Goal: Transaction & Acquisition: Purchase product/service

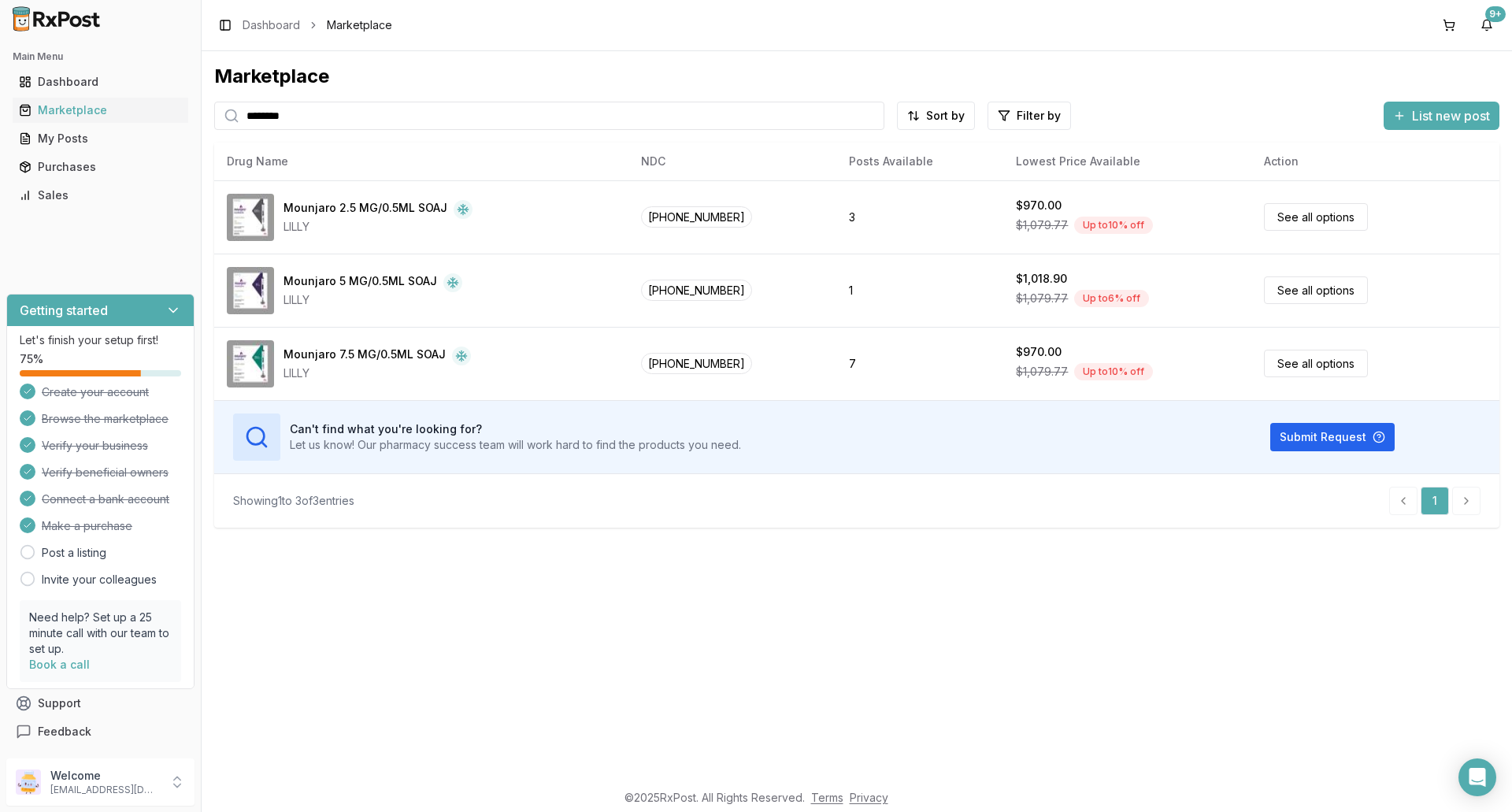
drag, startPoint x: 311, startPoint y: 120, endPoint x: 222, endPoint y: 120, distance: 89.0
click at [222, 120] on div "********" at bounding box center [549, 115] width 670 height 28
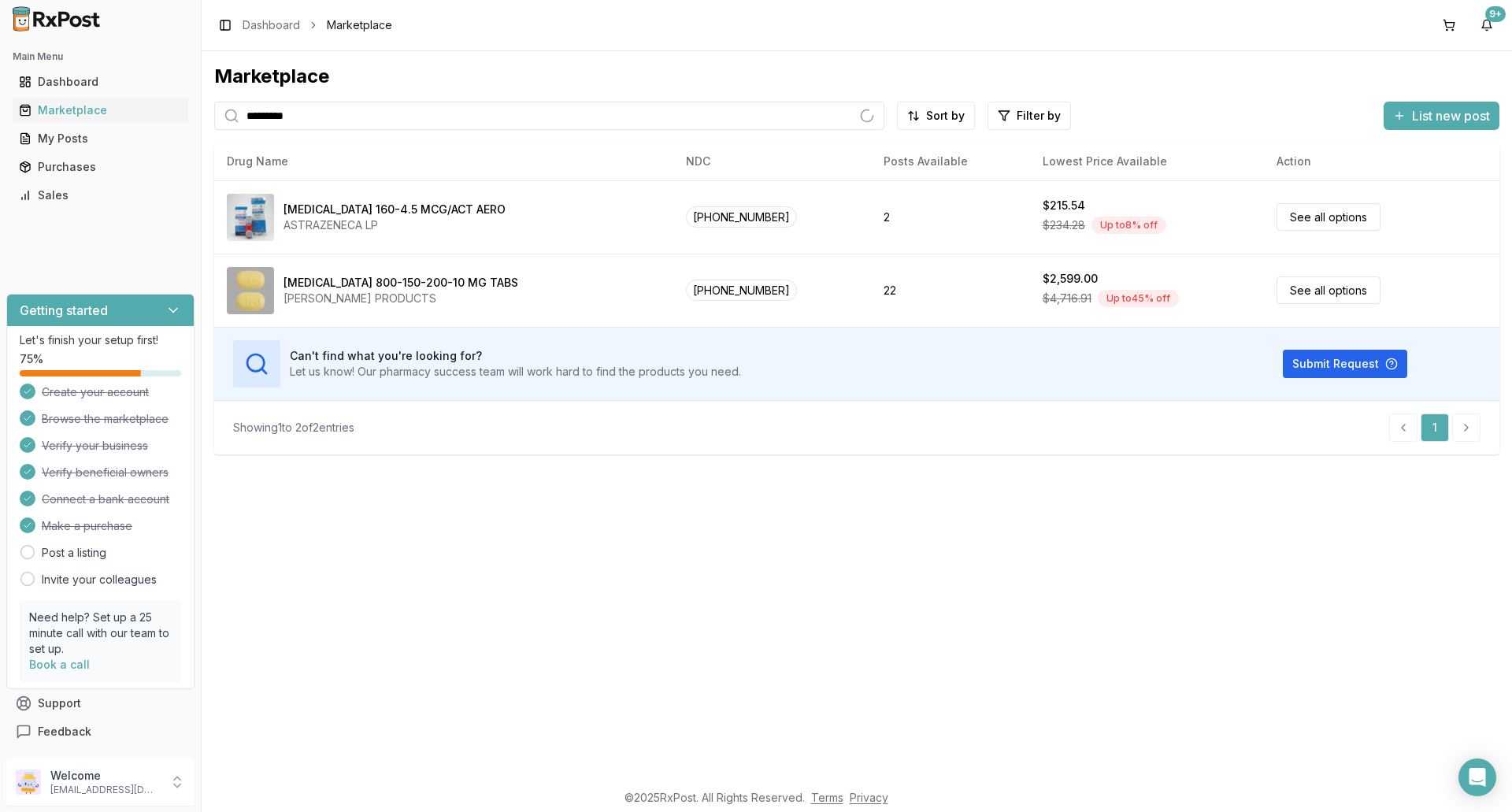
type input "*********"
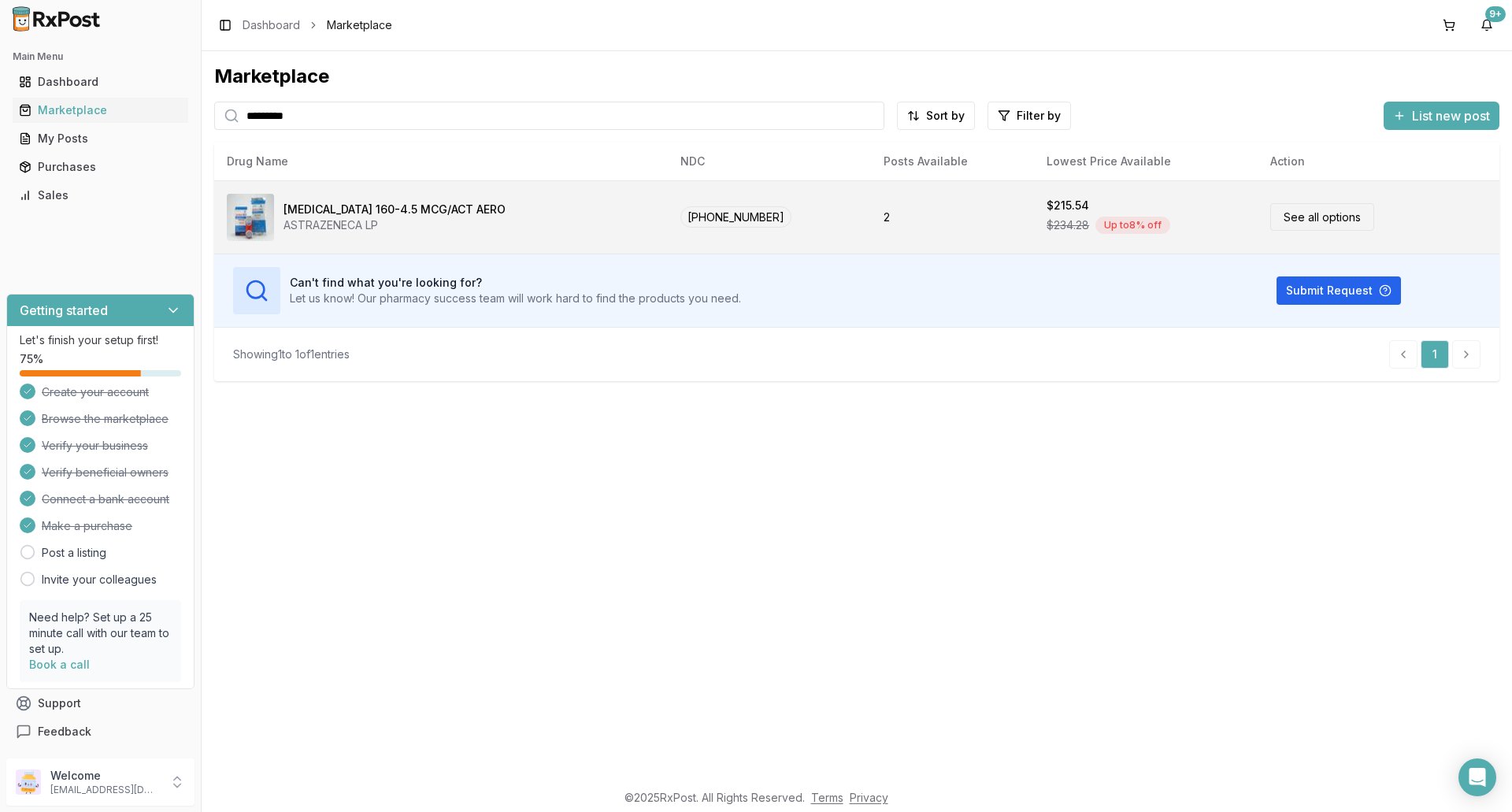
click at [447, 218] on div "ASTRAZENECA LP" at bounding box center [394, 225] width 222 height 16
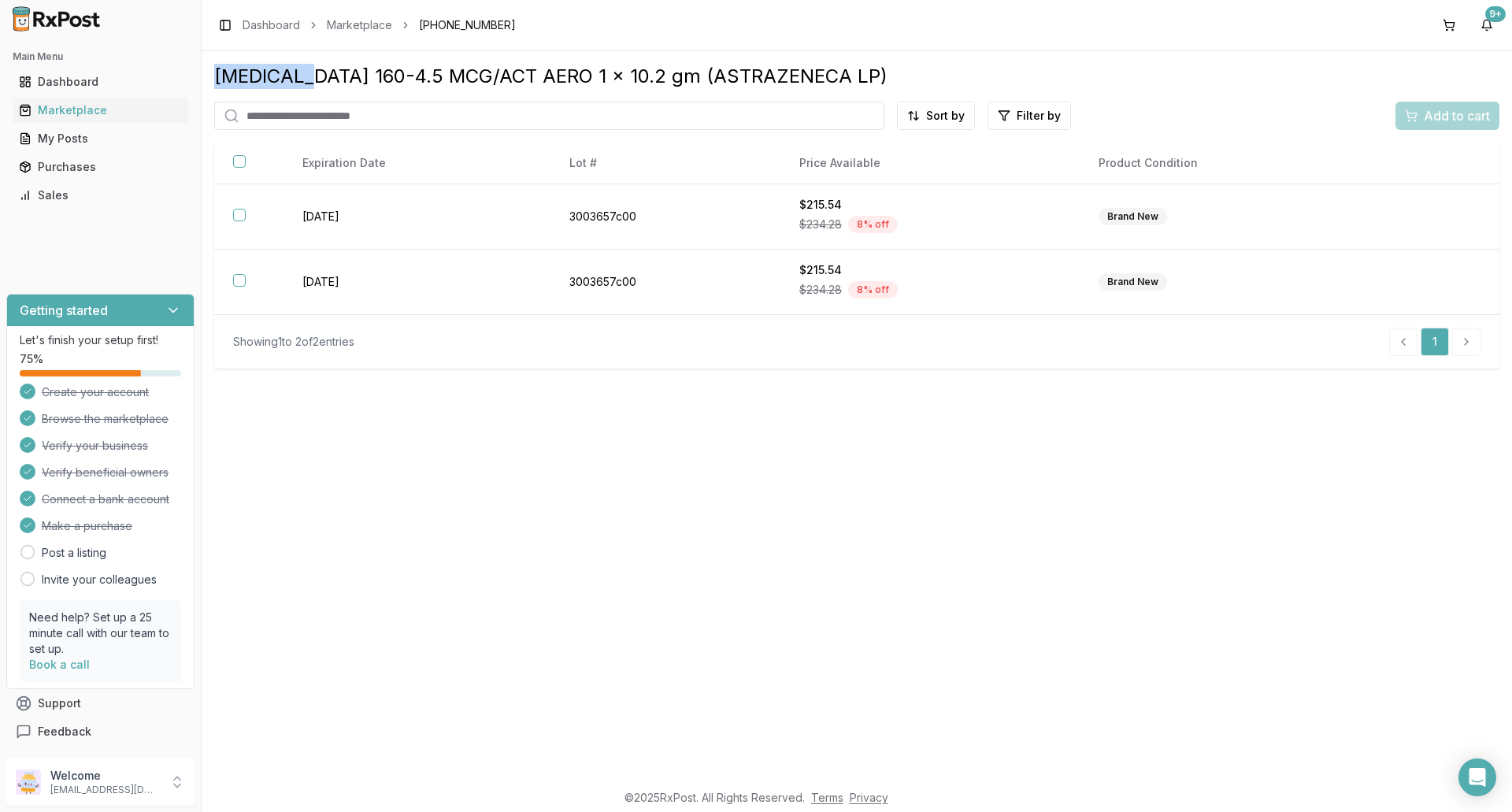
drag, startPoint x: 307, startPoint y: 80, endPoint x: 217, endPoint y: 80, distance: 90.0
click at [217, 80] on div "[MEDICAL_DATA] 160-4.5 MCG/ACT AERO 1 x 10.2 gm (ASTRAZENECA LP)" at bounding box center [856, 76] width 1285 height 25
copy div "[MEDICAL_DATA]"
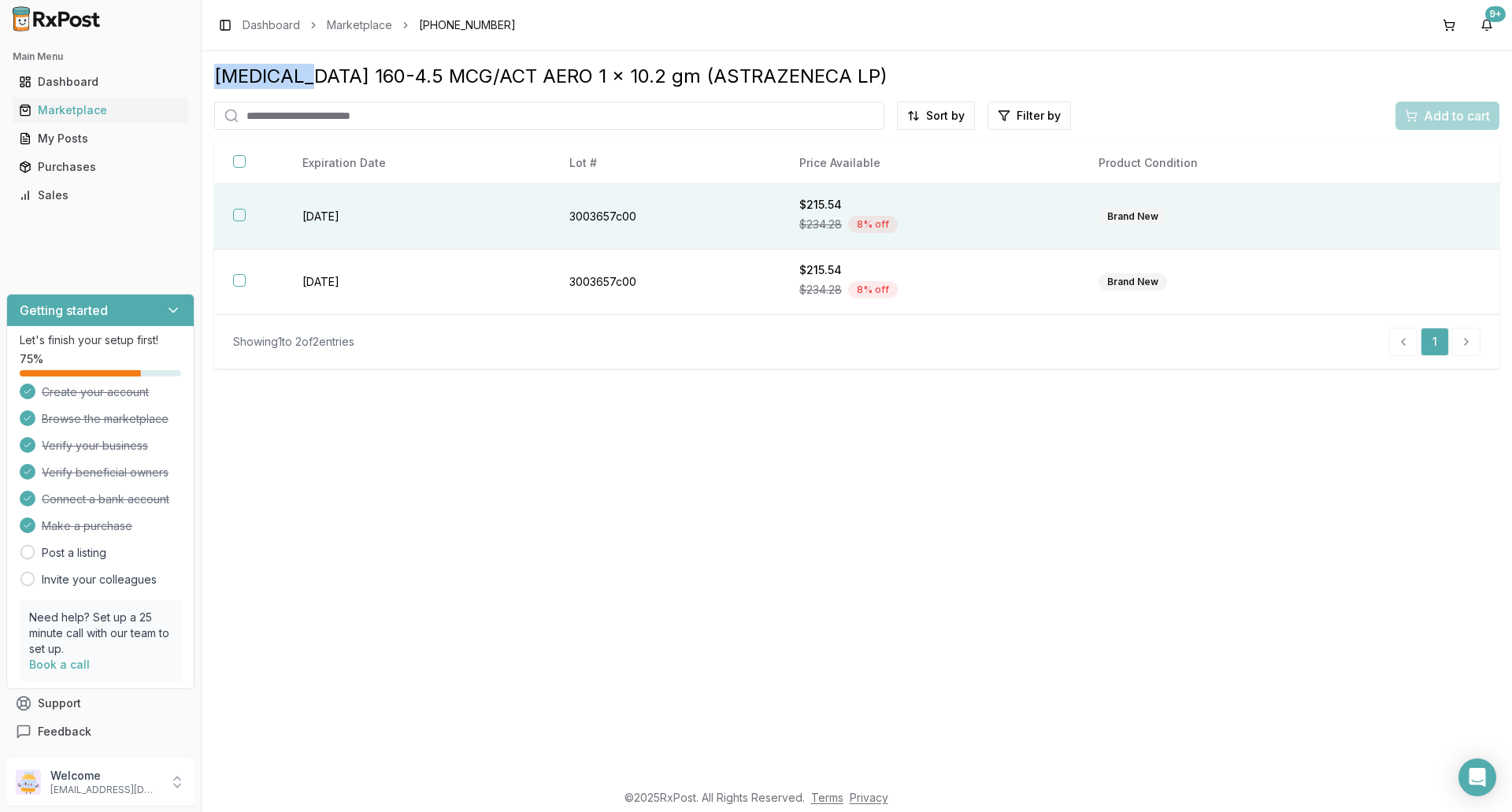
click at [241, 216] on button "button" at bounding box center [240, 215] width 13 height 13
click at [1459, 118] on span "Add to cart" at bounding box center [1456, 115] width 66 height 19
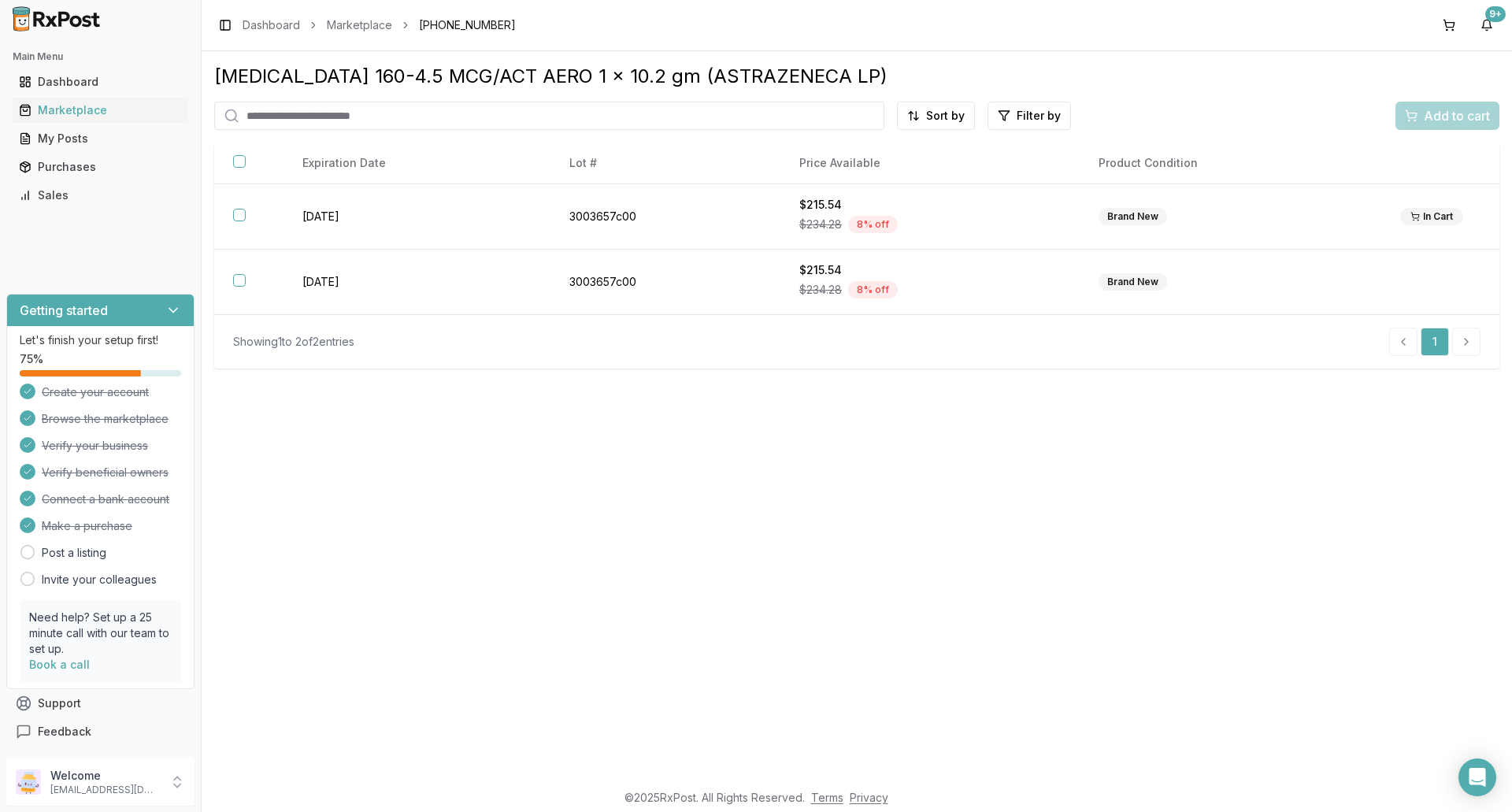
click at [1143, 537] on div "[MEDICAL_DATA] 160-4.5 MCG/ACT AERO 1 x 10.2 gm (ASTRAZENECA LP) Sort by Filter…" at bounding box center [856, 416] width 1310 height 729
click at [73, 105] on div "Marketplace" at bounding box center [99, 110] width 163 height 16
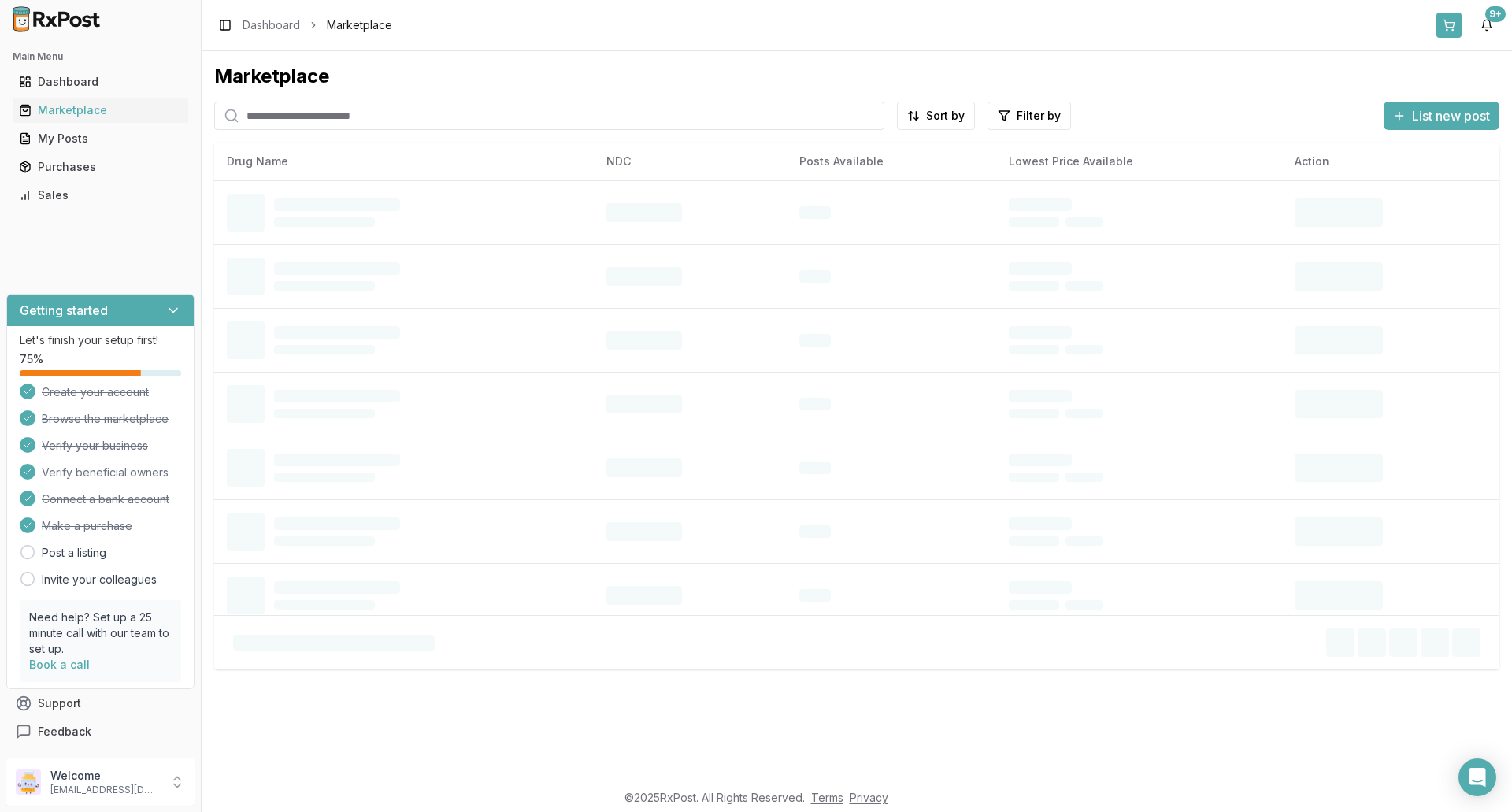
click at [1450, 25] on button at bounding box center [1449, 25] width 25 height 25
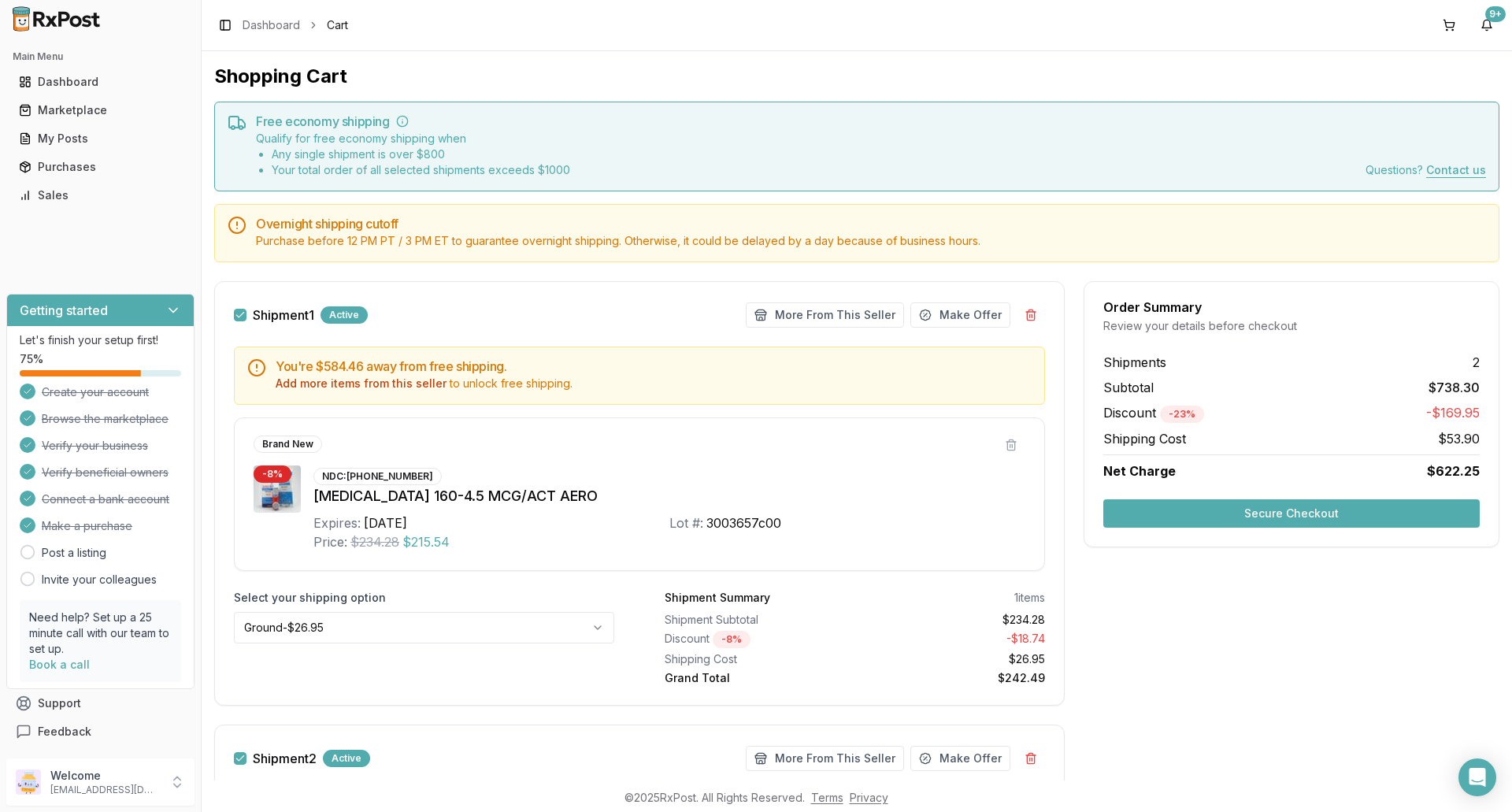
scroll to position [315, 0]
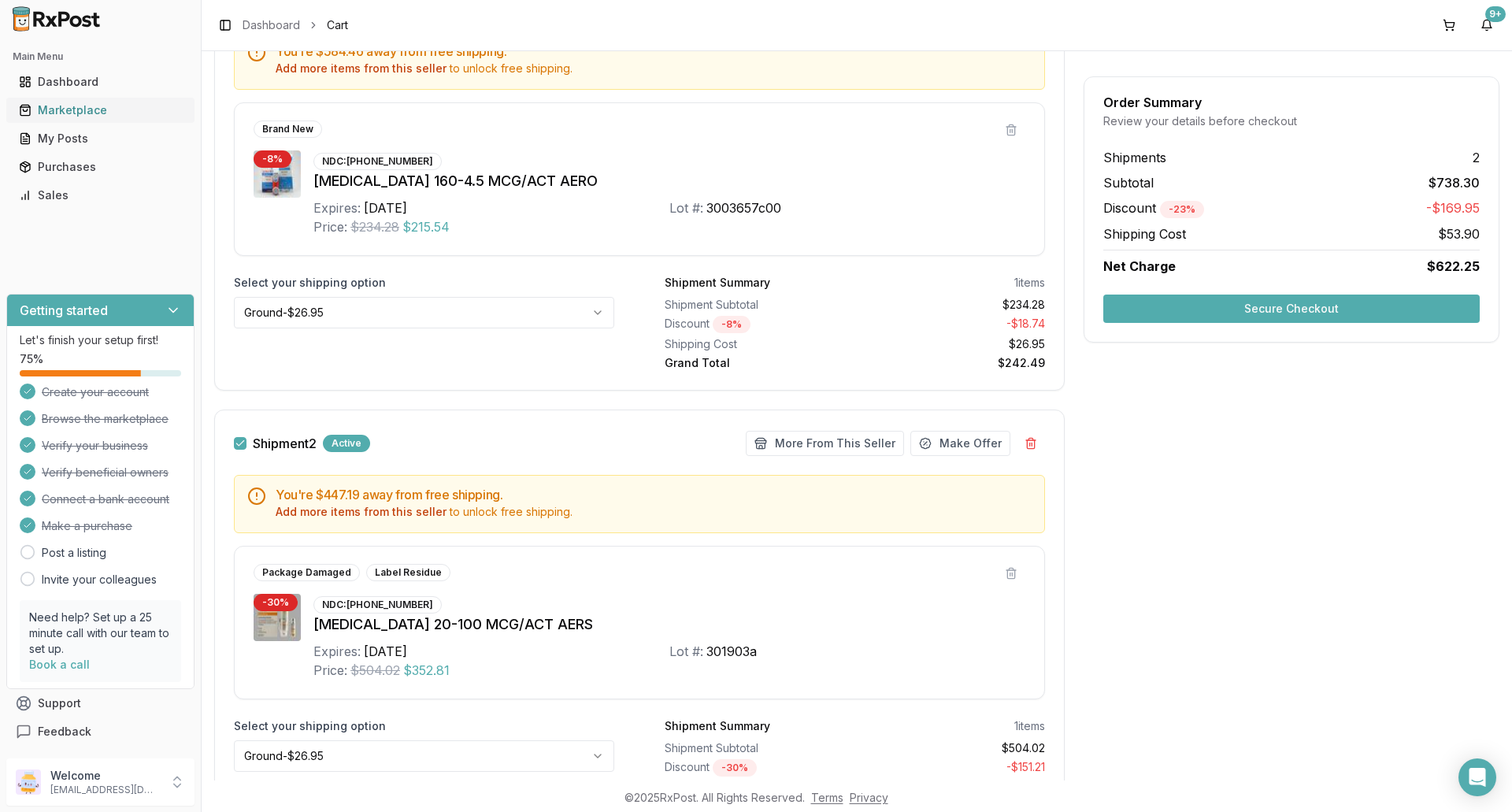
click at [126, 117] on div "Marketplace" at bounding box center [99, 110] width 163 height 16
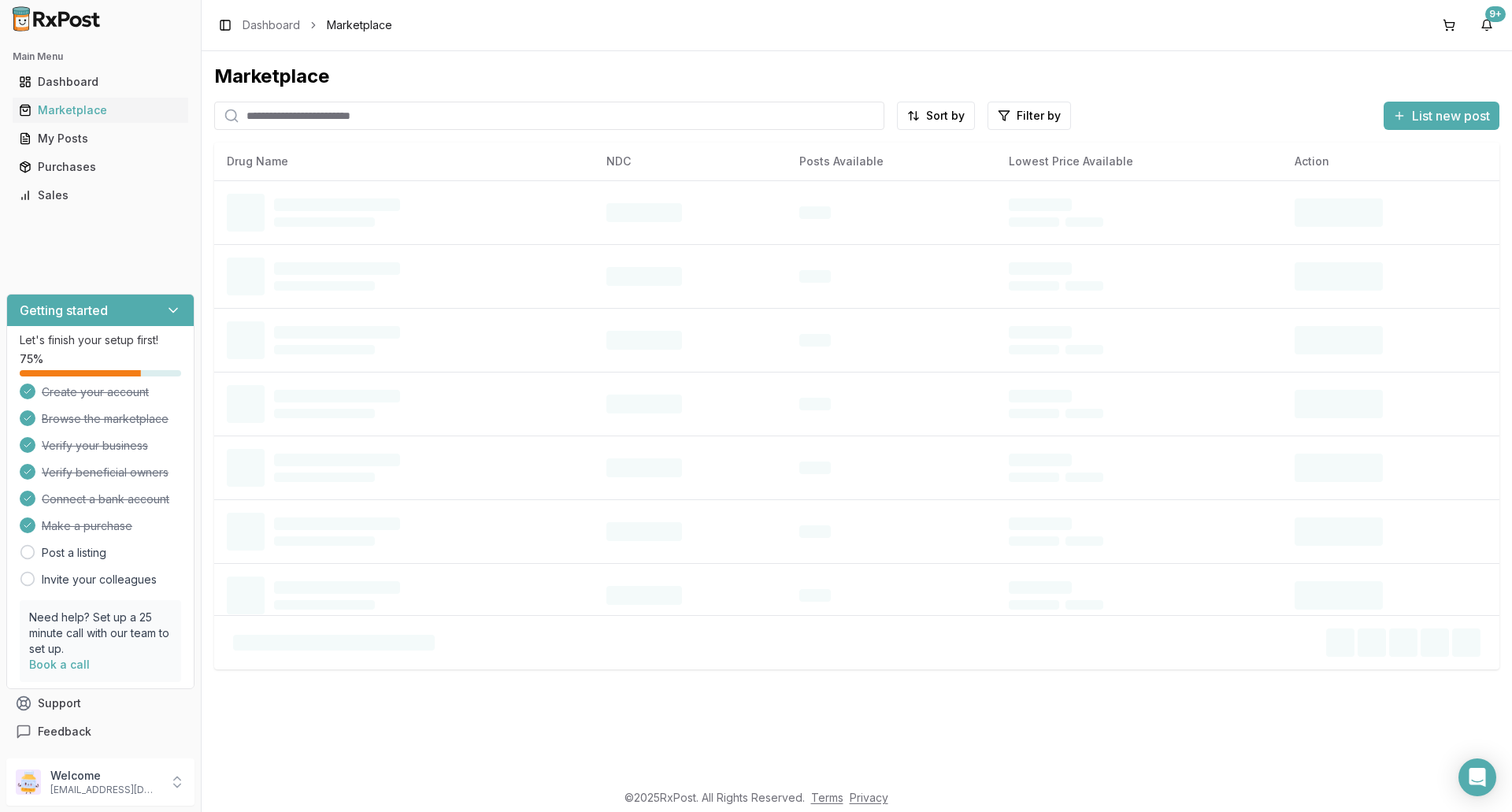
click at [312, 119] on input "search" at bounding box center [549, 115] width 670 height 28
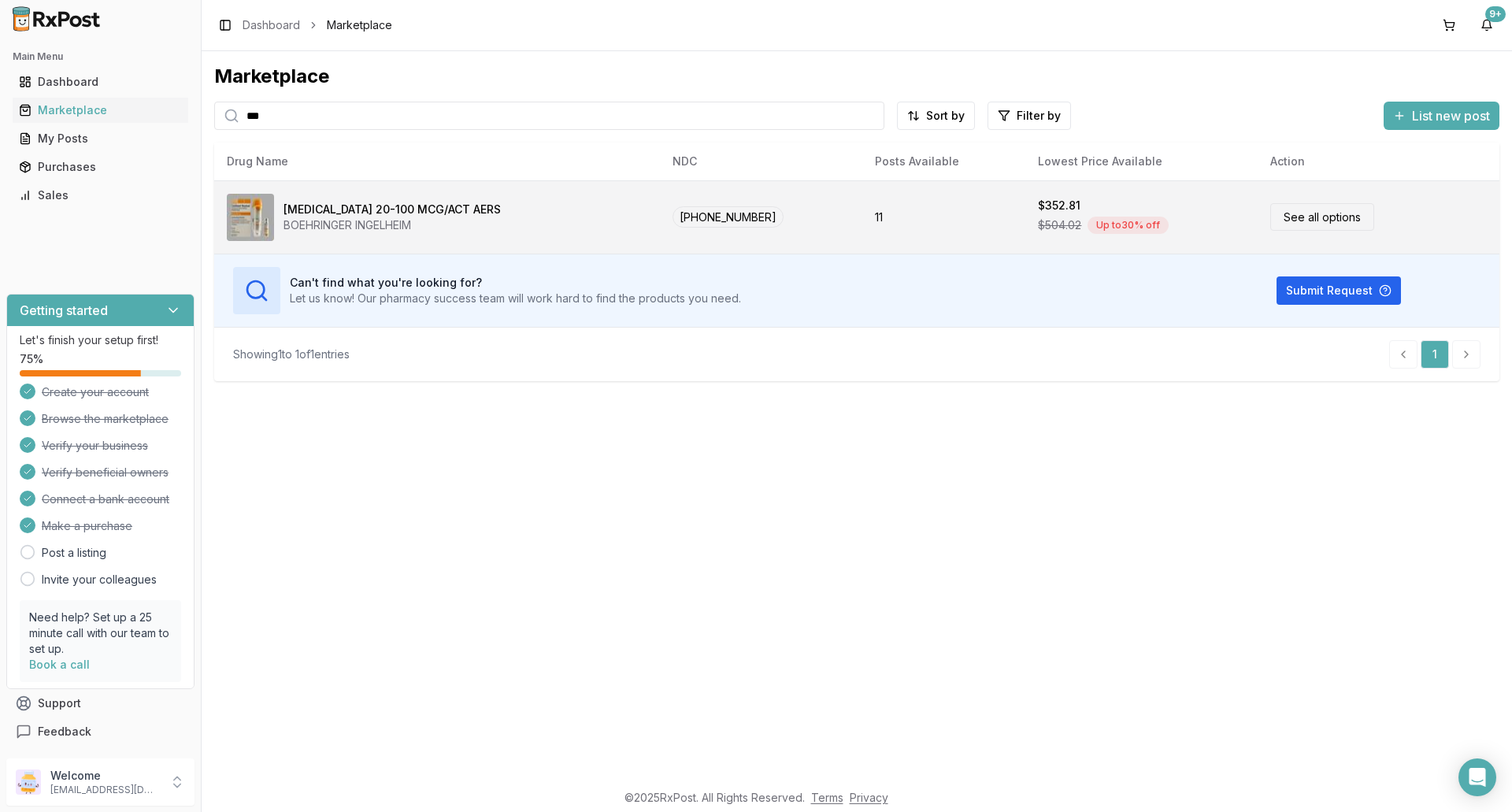
type input "***"
click at [321, 210] on div "[MEDICAL_DATA] 20-100 MCG/ACT AERS" at bounding box center [392, 209] width 218 height 16
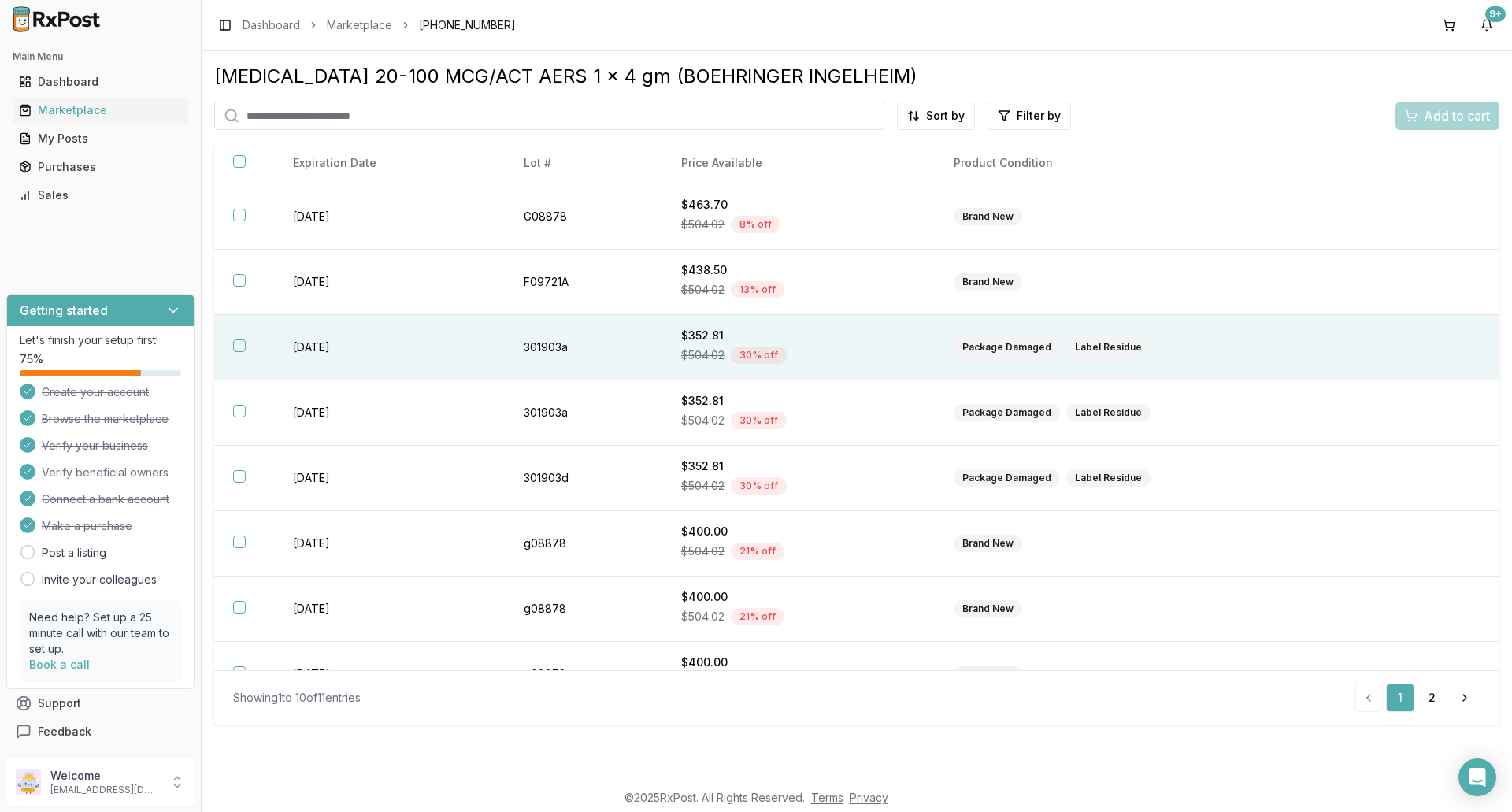
click at [239, 348] on button "button" at bounding box center [240, 346] width 13 height 13
click at [1435, 107] on span "Add to cart" at bounding box center [1456, 115] width 66 height 19
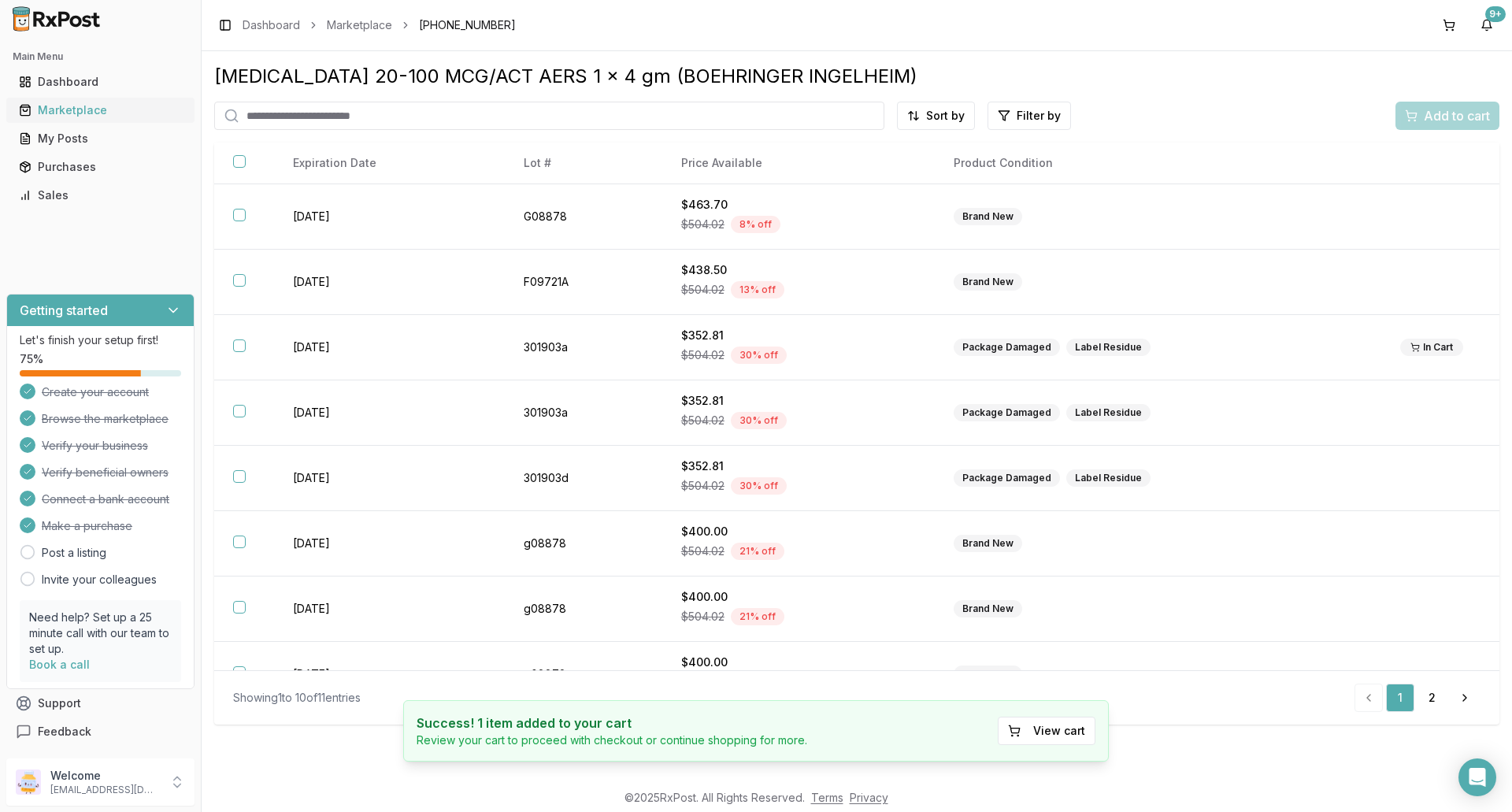
click at [73, 111] on div "Marketplace" at bounding box center [99, 110] width 163 height 16
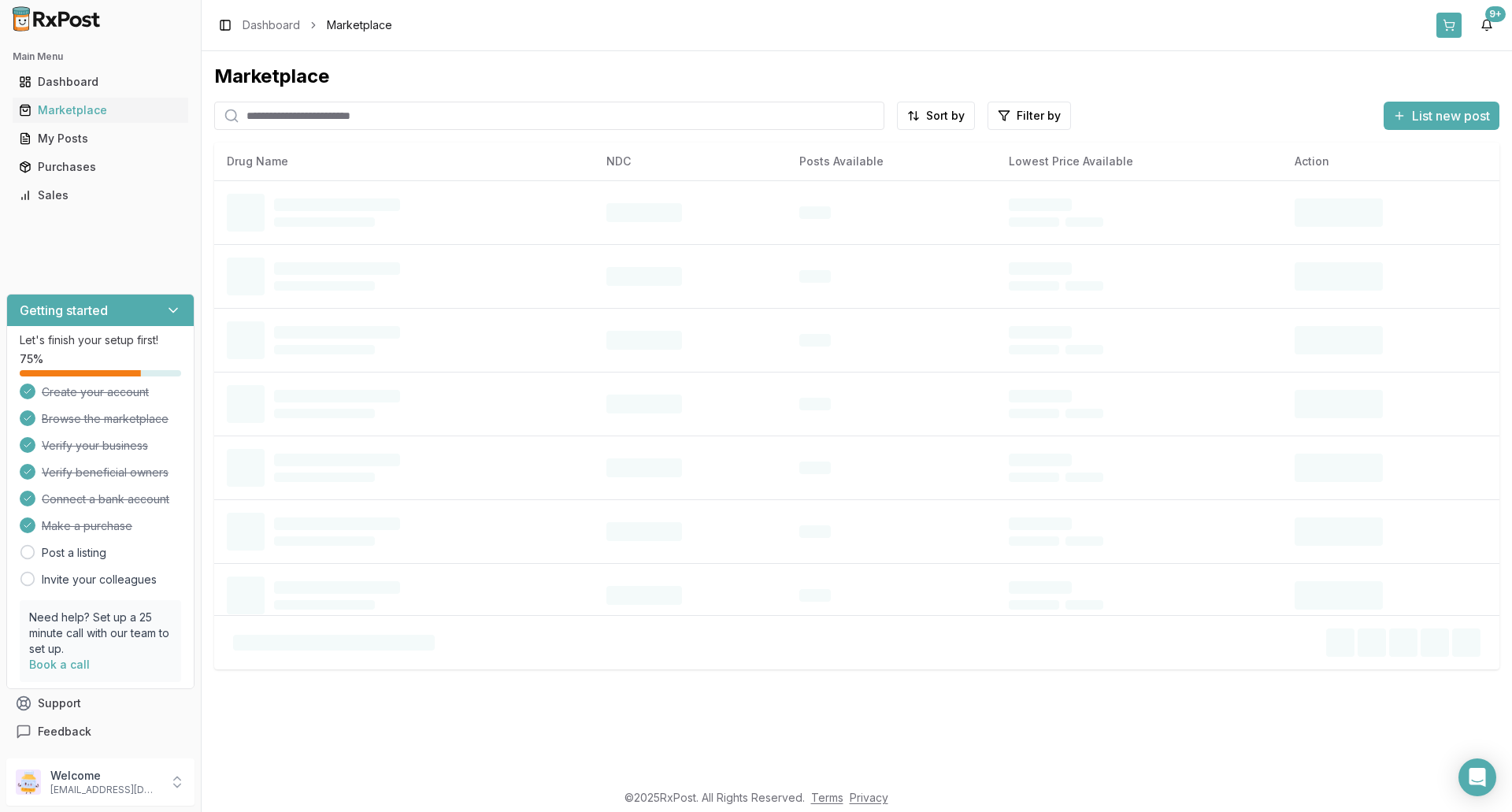
click at [1449, 18] on button at bounding box center [1449, 25] width 25 height 25
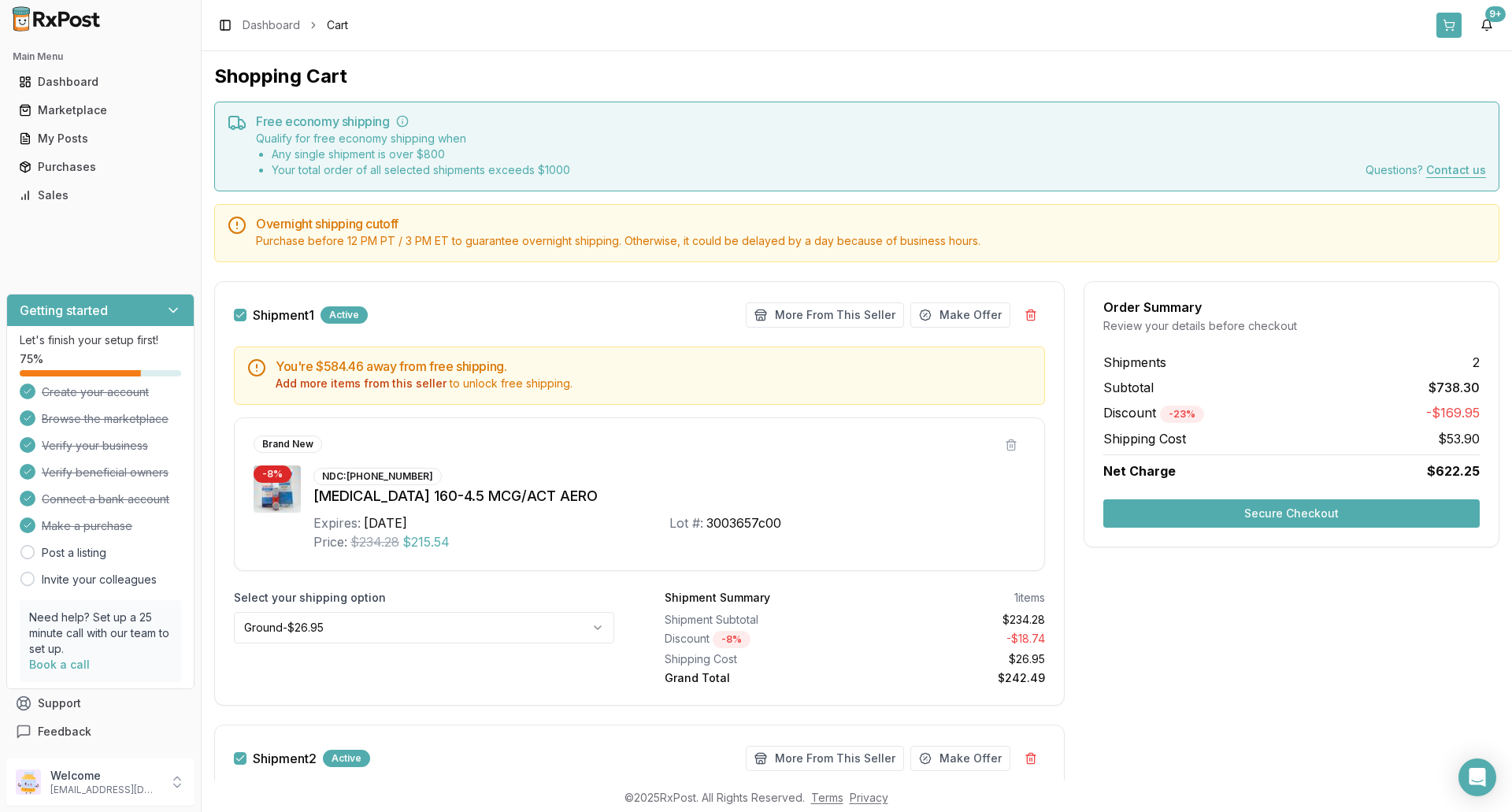
click at [1451, 25] on button at bounding box center [1449, 25] width 25 height 25
click at [89, 121] on link "Marketplace" at bounding box center [100, 110] width 176 height 28
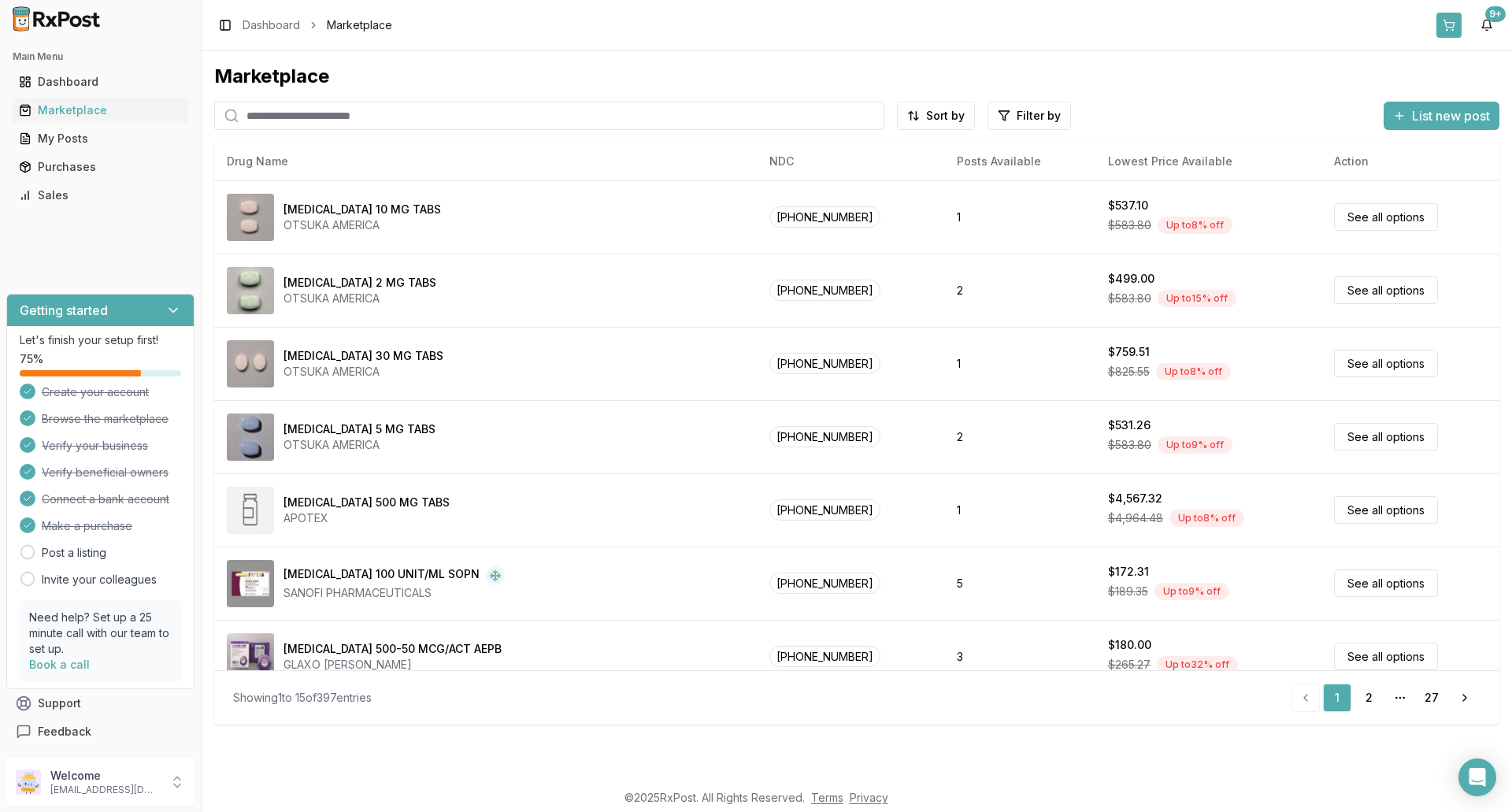
click at [1448, 30] on button at bounding box center [1449, 25] width 25 height 25
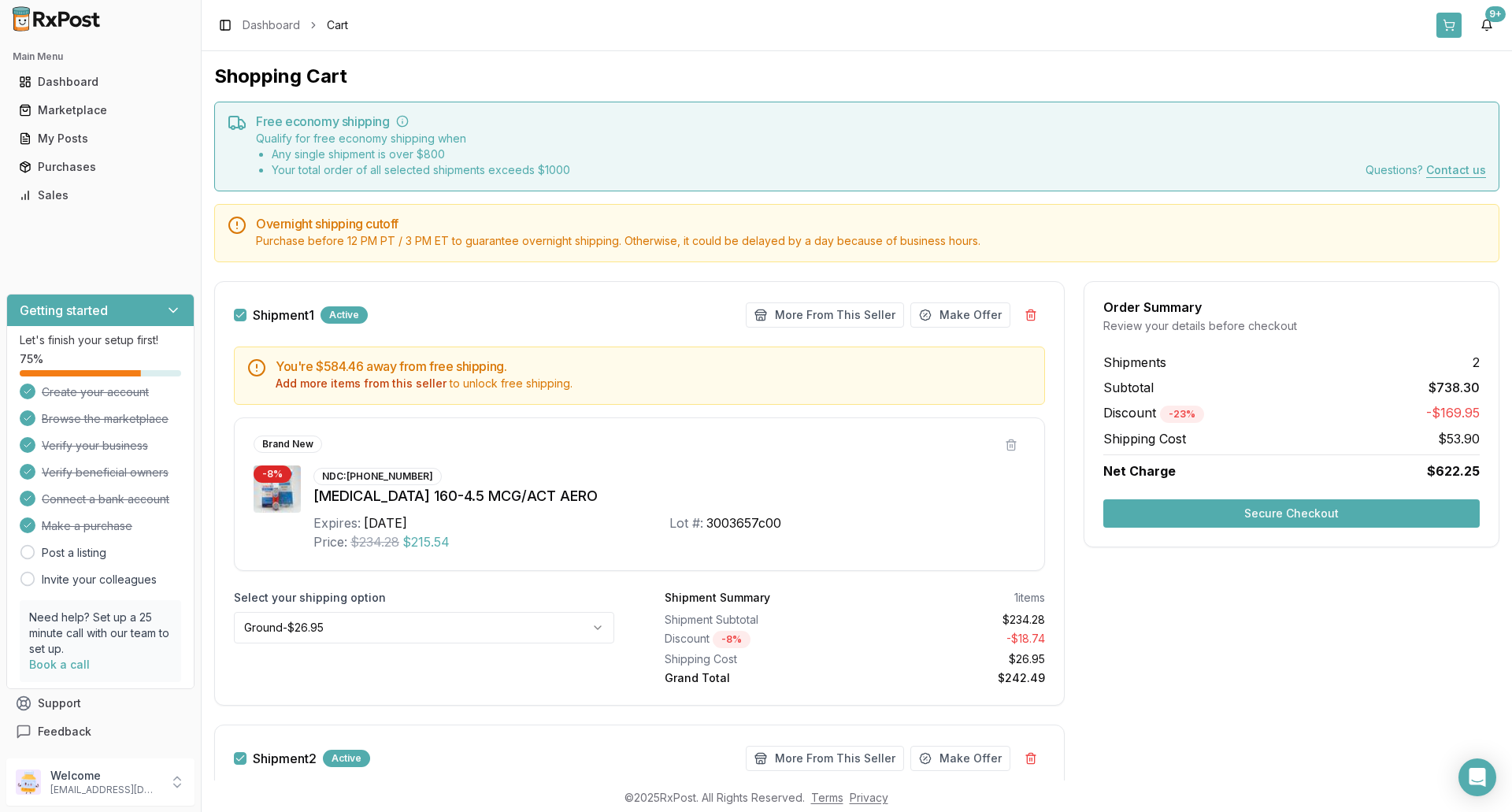
click at [1452, 24] on button at bounding box center [1449, 25] width 25 height 25
click at [73, 111] on div "Marketplace" at bounding box center [99, 110] width 163 height 16
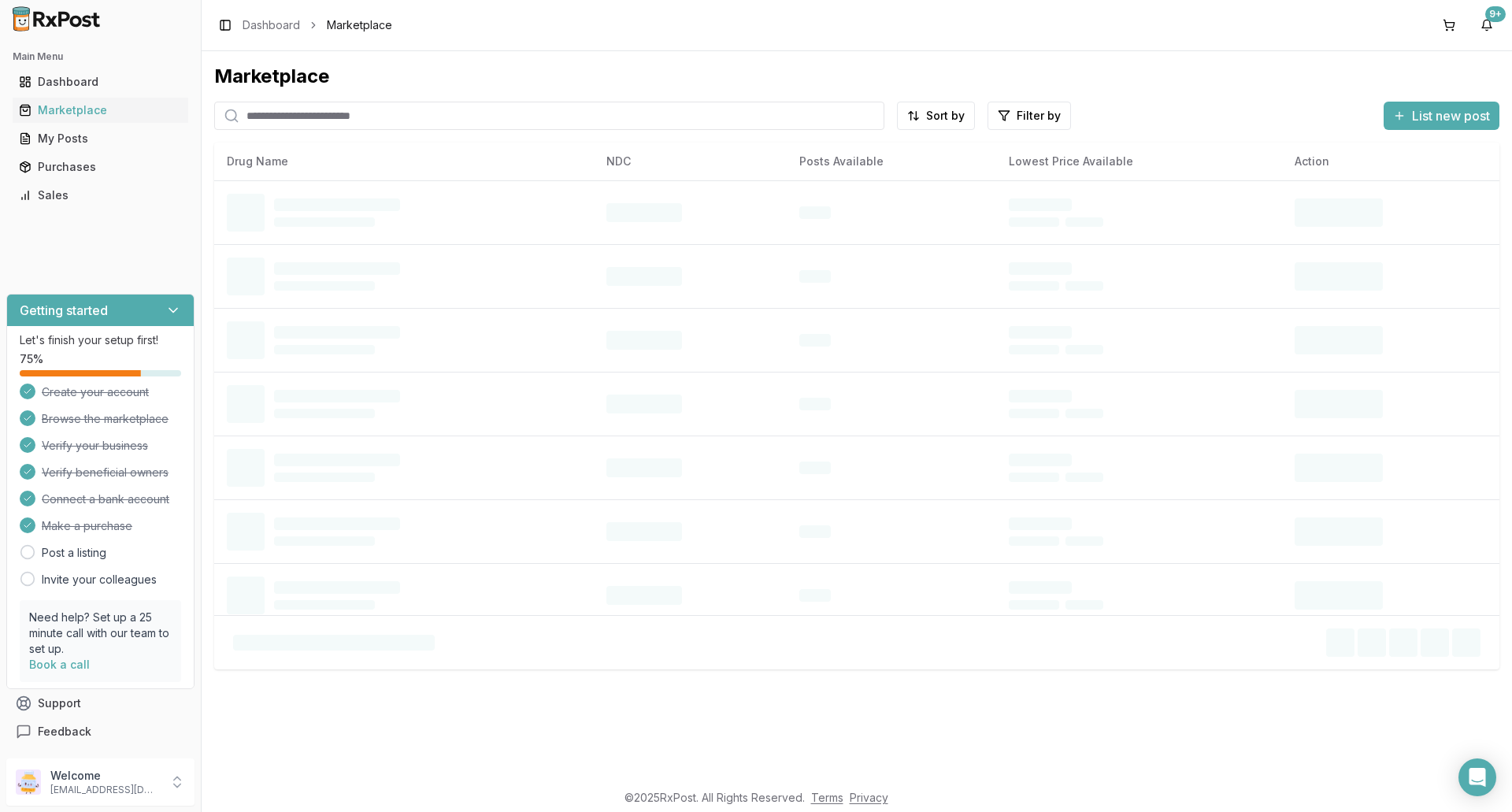
click at [305, 117] on input "search" at bounding box center [549, 115] width 670 height 28
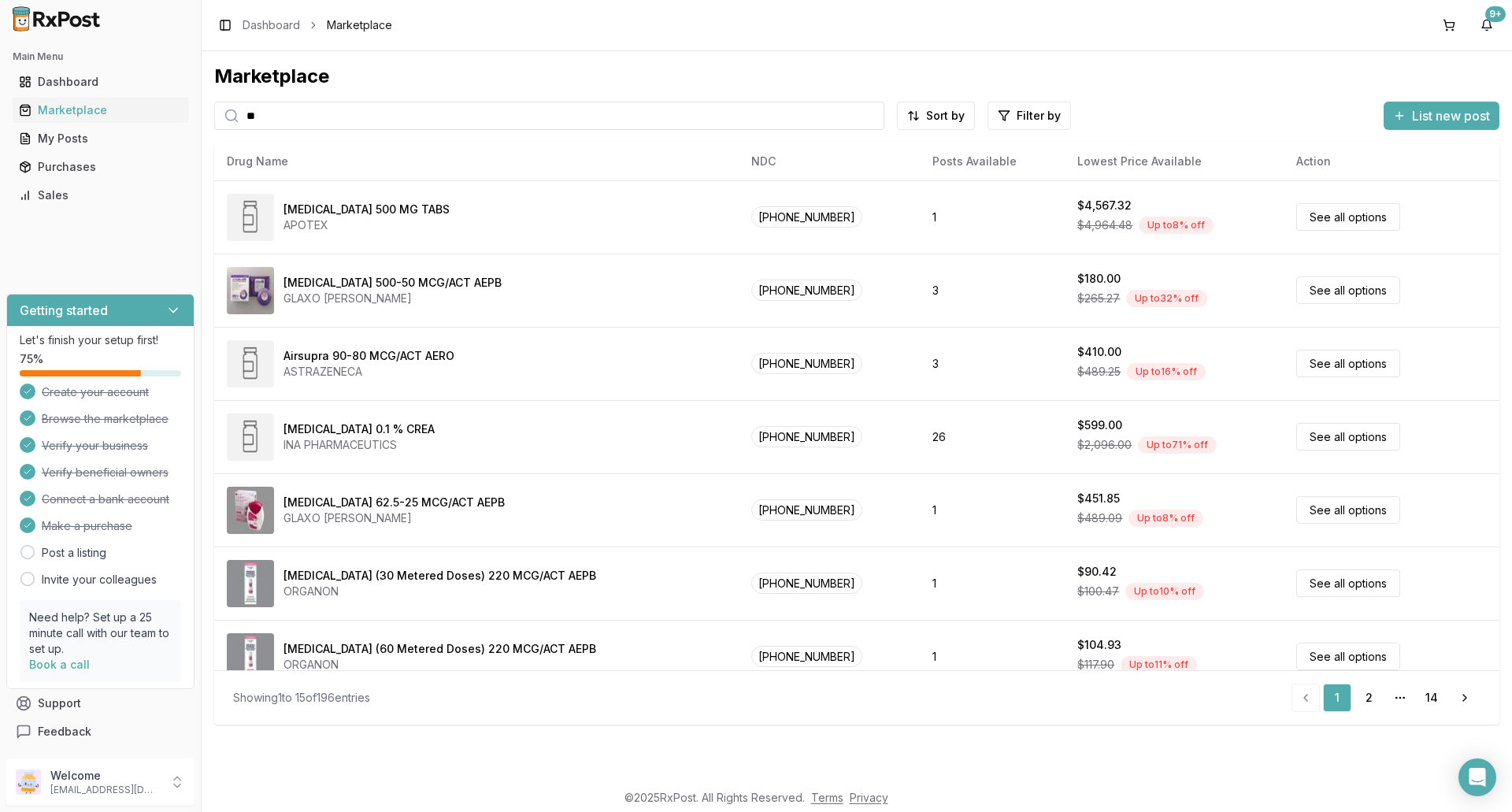
click at [281, 113] on input "**" at bounding box center [549, 115] width 670 height 28
type input "*********"
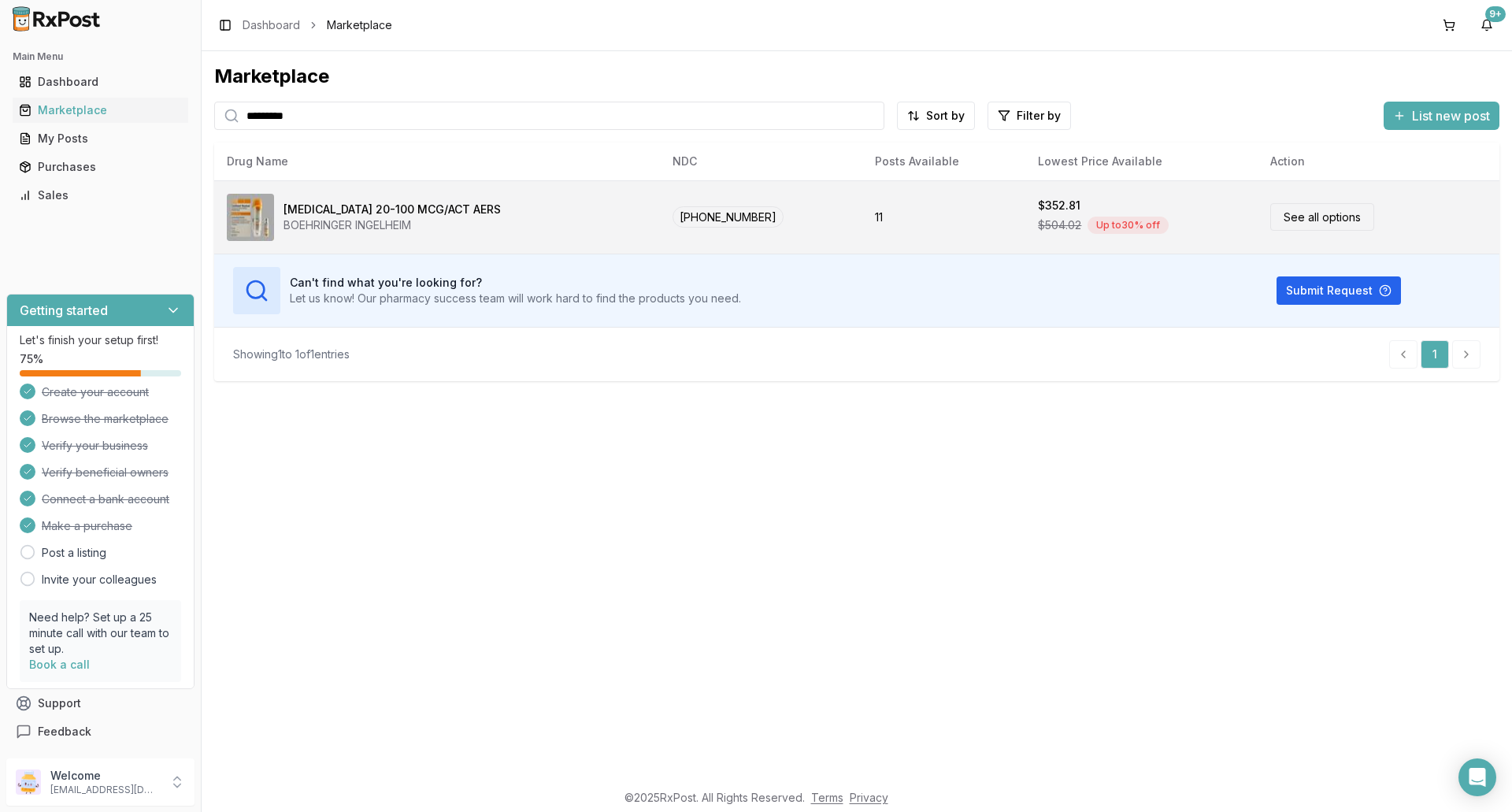
click at [321, 211] on div "[MEDICAL_DATA] 20-100 MCG/ACT AERS" at bounding box center [392, 209] width 218 height 16
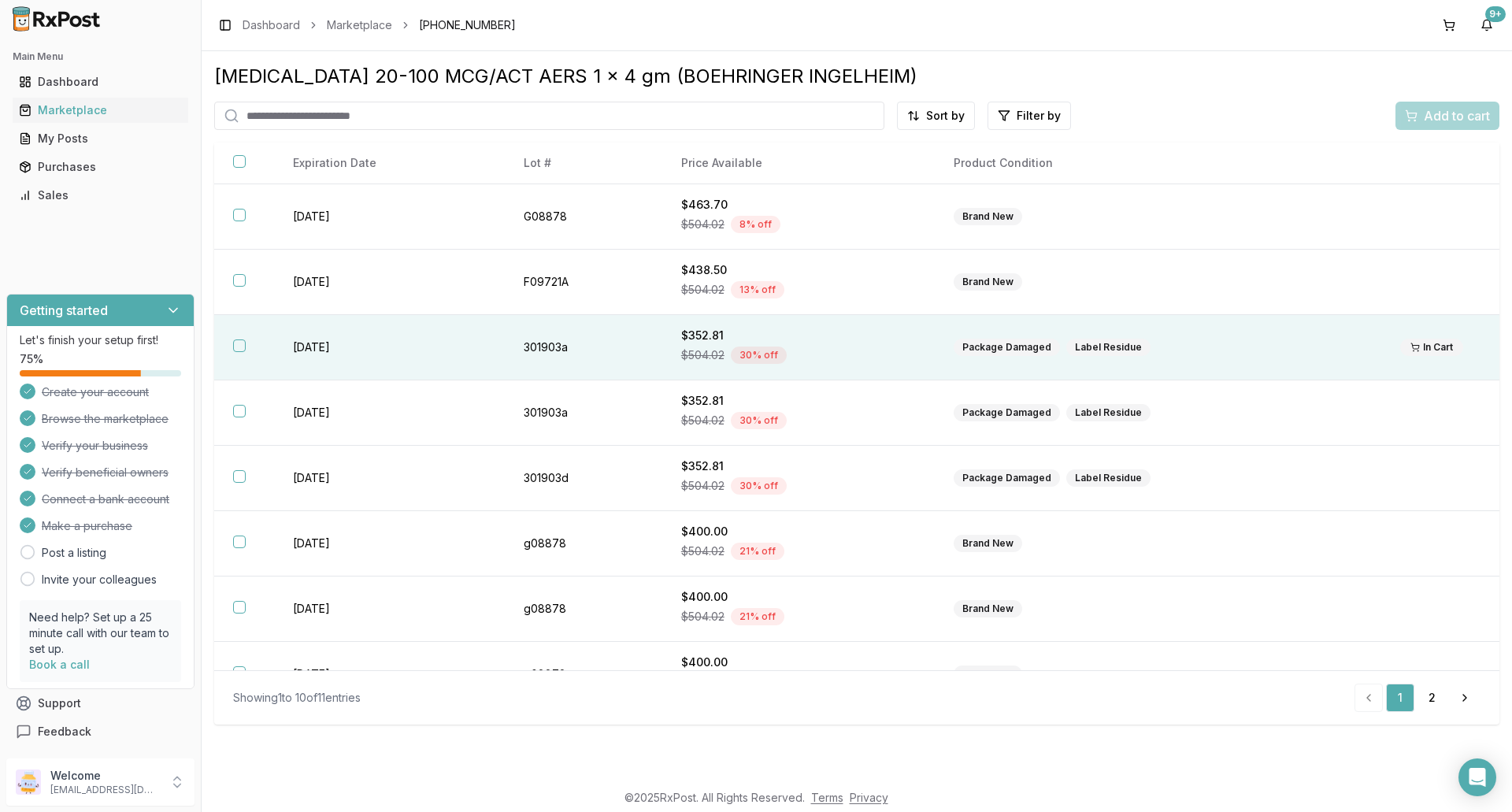
click at [242, 347] on button "button" at bounding box center [240, 346] width 13 height 13
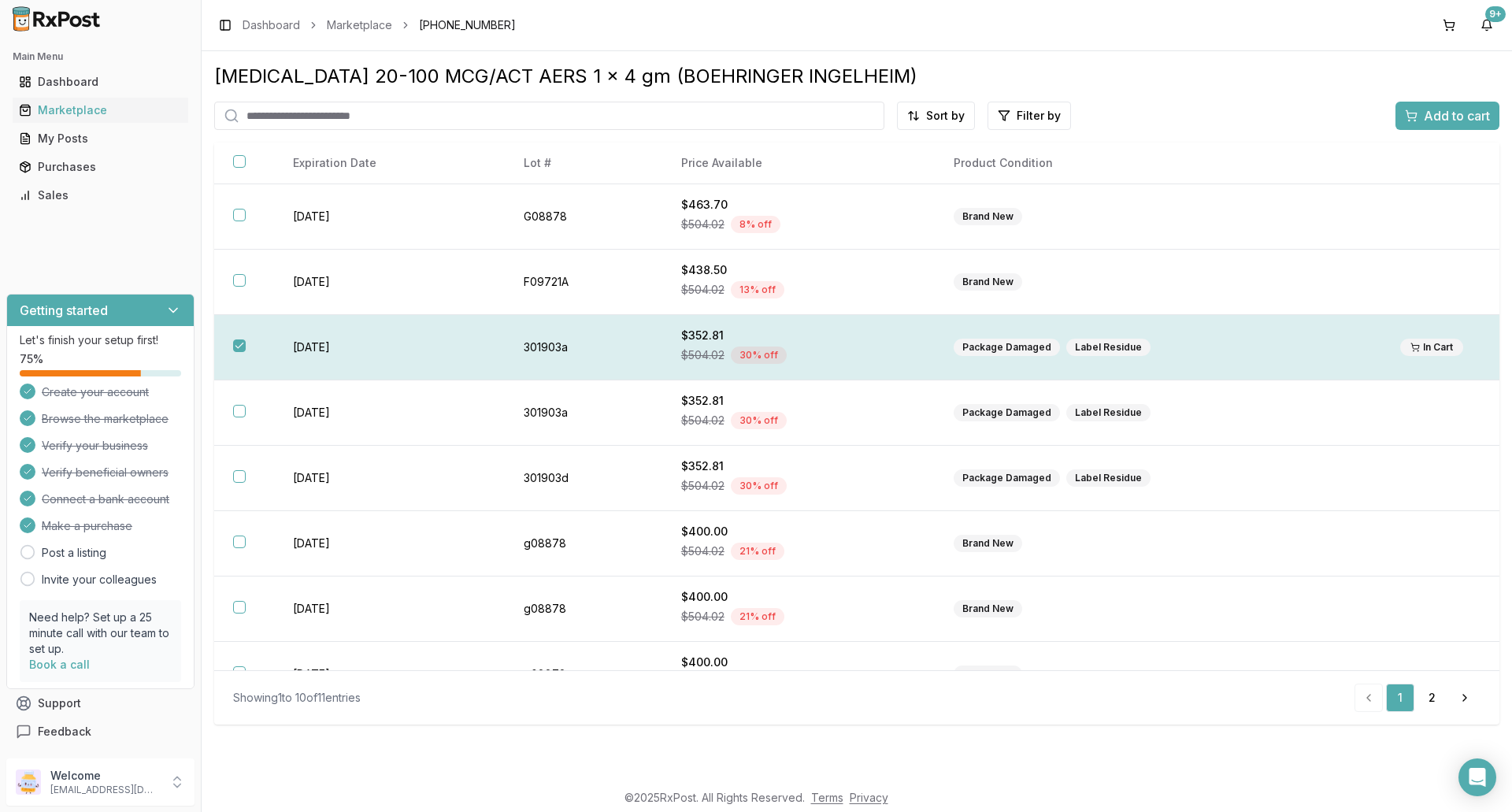
click at [243, 345] on button "button" at bounding box center [240, 346] width 13 height 13
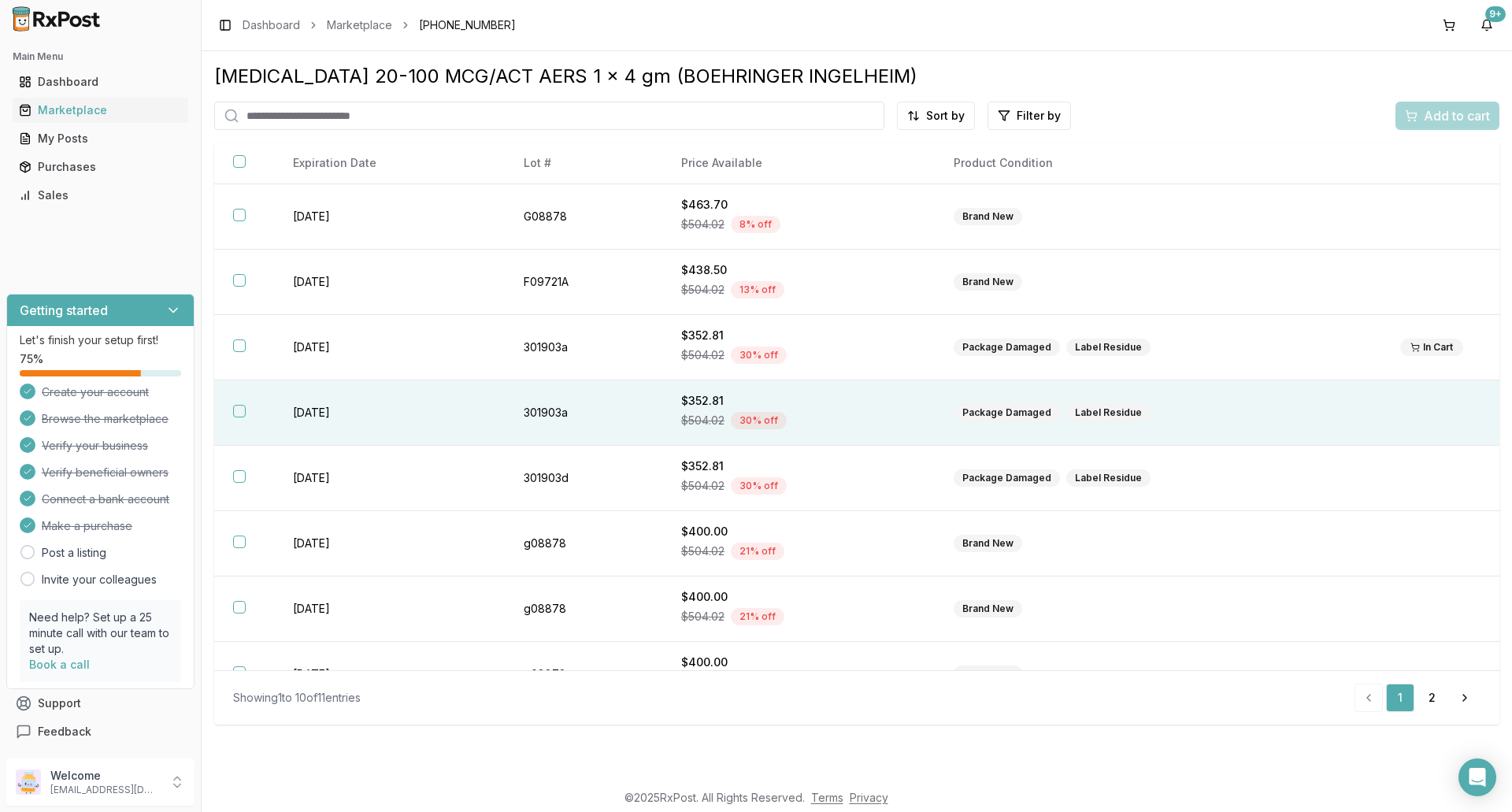
click at [242, 414] on button "button" at bounding box center [240, 411] width 13 height 13
click at [1449, 115] on span "Add to cart" at bounding box center [1456, 115] width 66 height 19
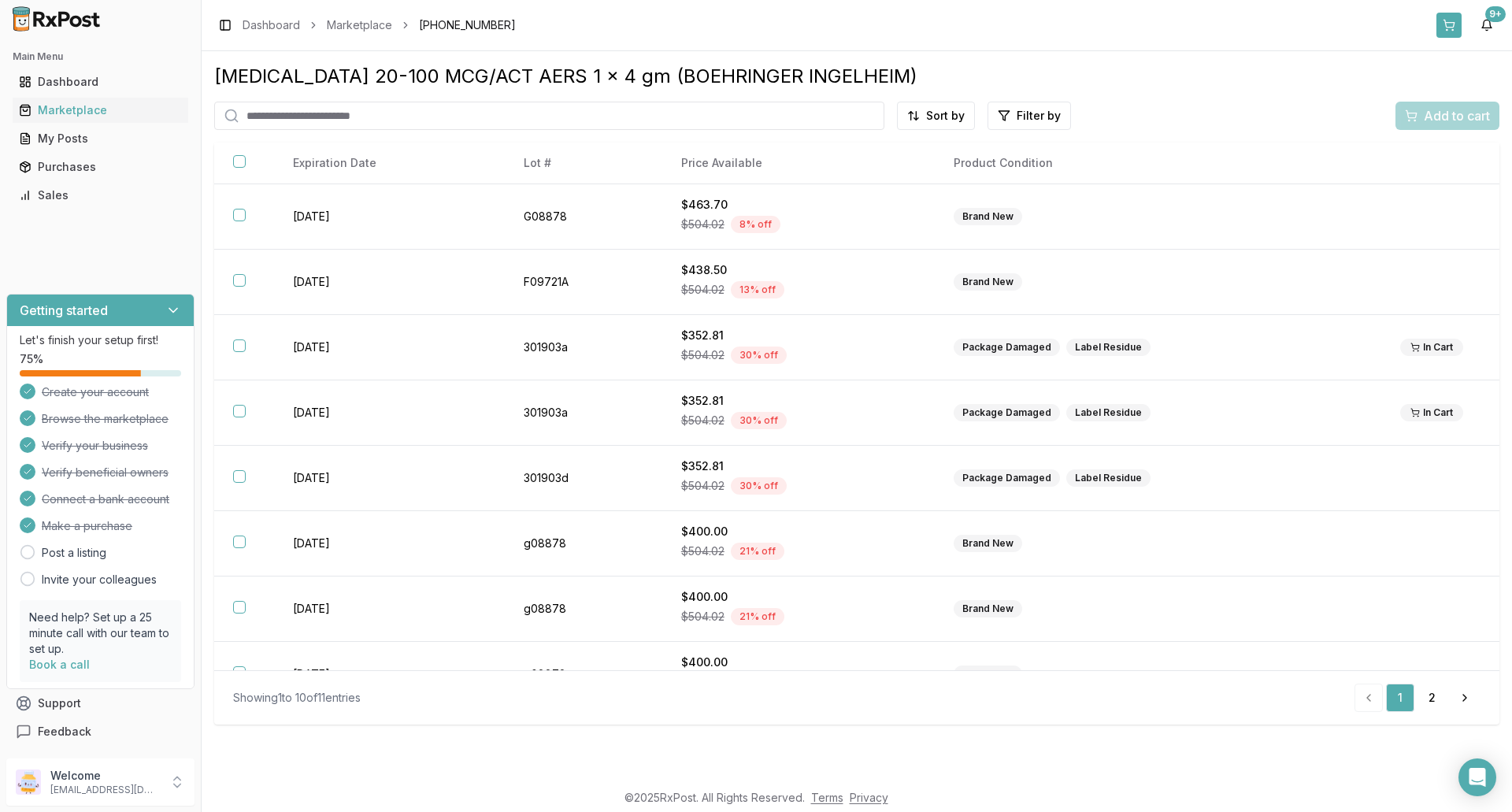
click at [1449, 32] on button at bounding box center [1449, 25] width 25 height 25
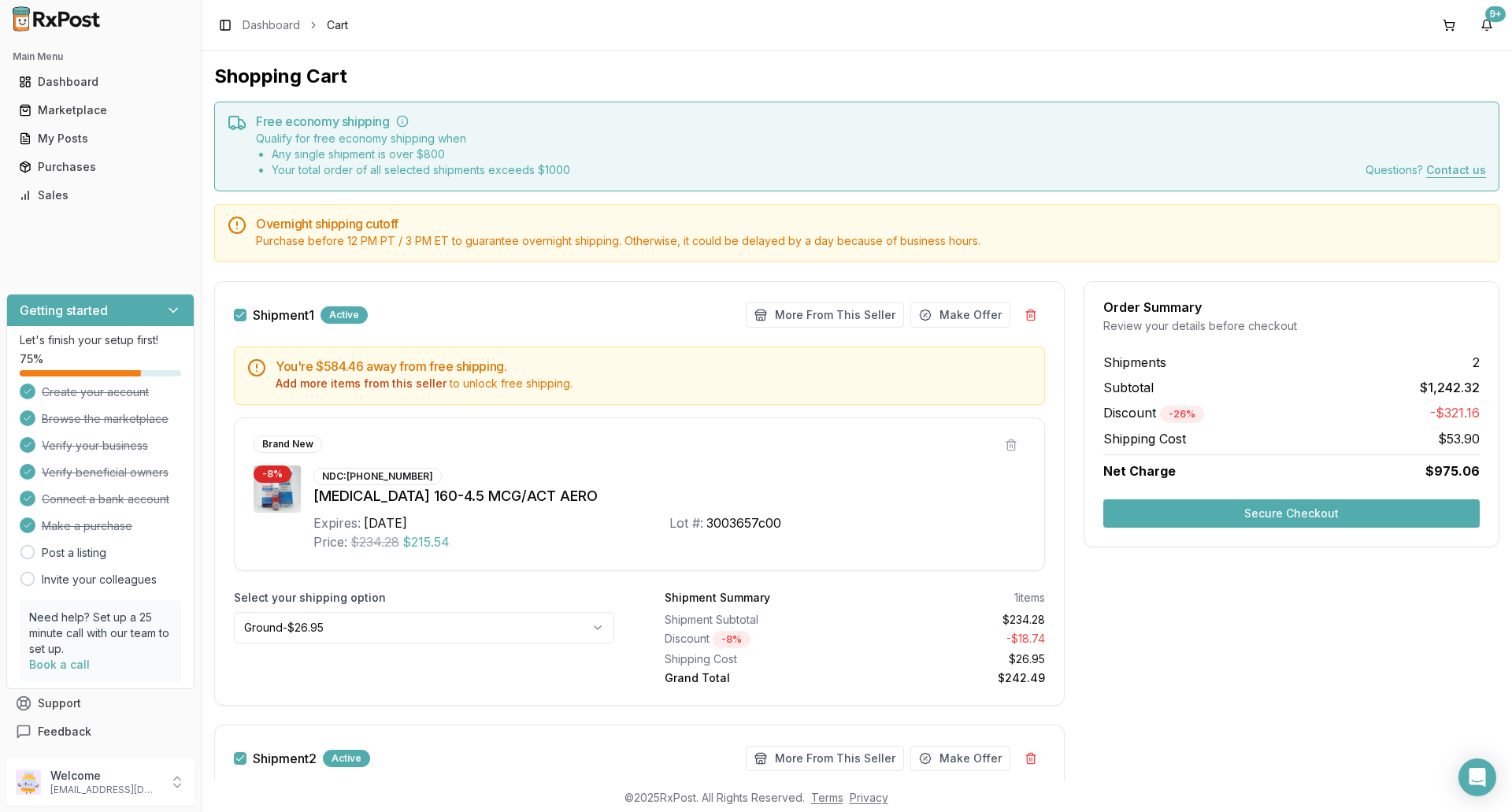
click at [934, 58] on div "Shopping Cart Free economy shipping Qualify for free economy shipping when Any …" at bounding box center [856, 416] width 1310 height 729
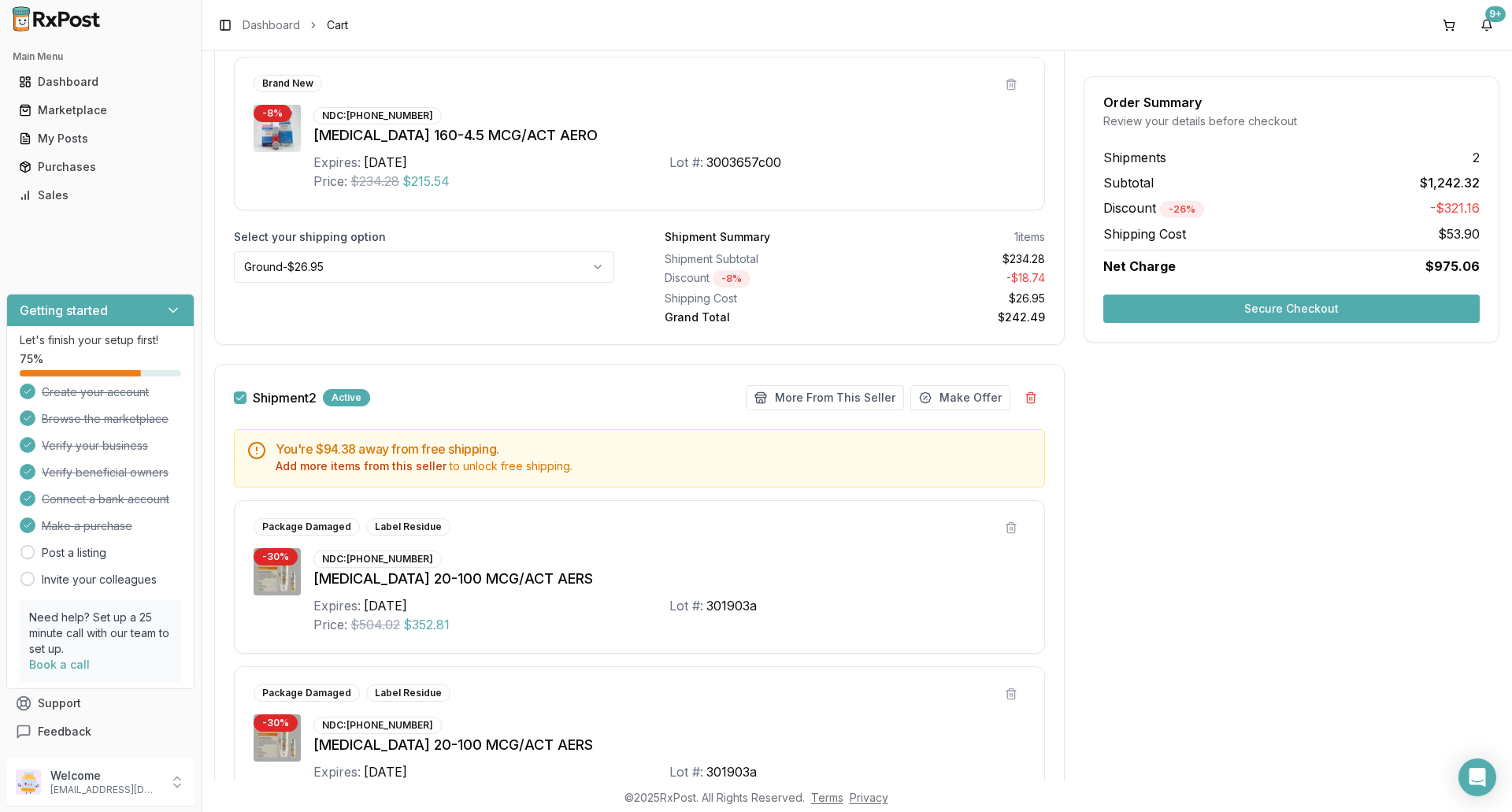
scroll to position [157, 0]
